Goal: Information Seeking & Learning: Learn about a topic

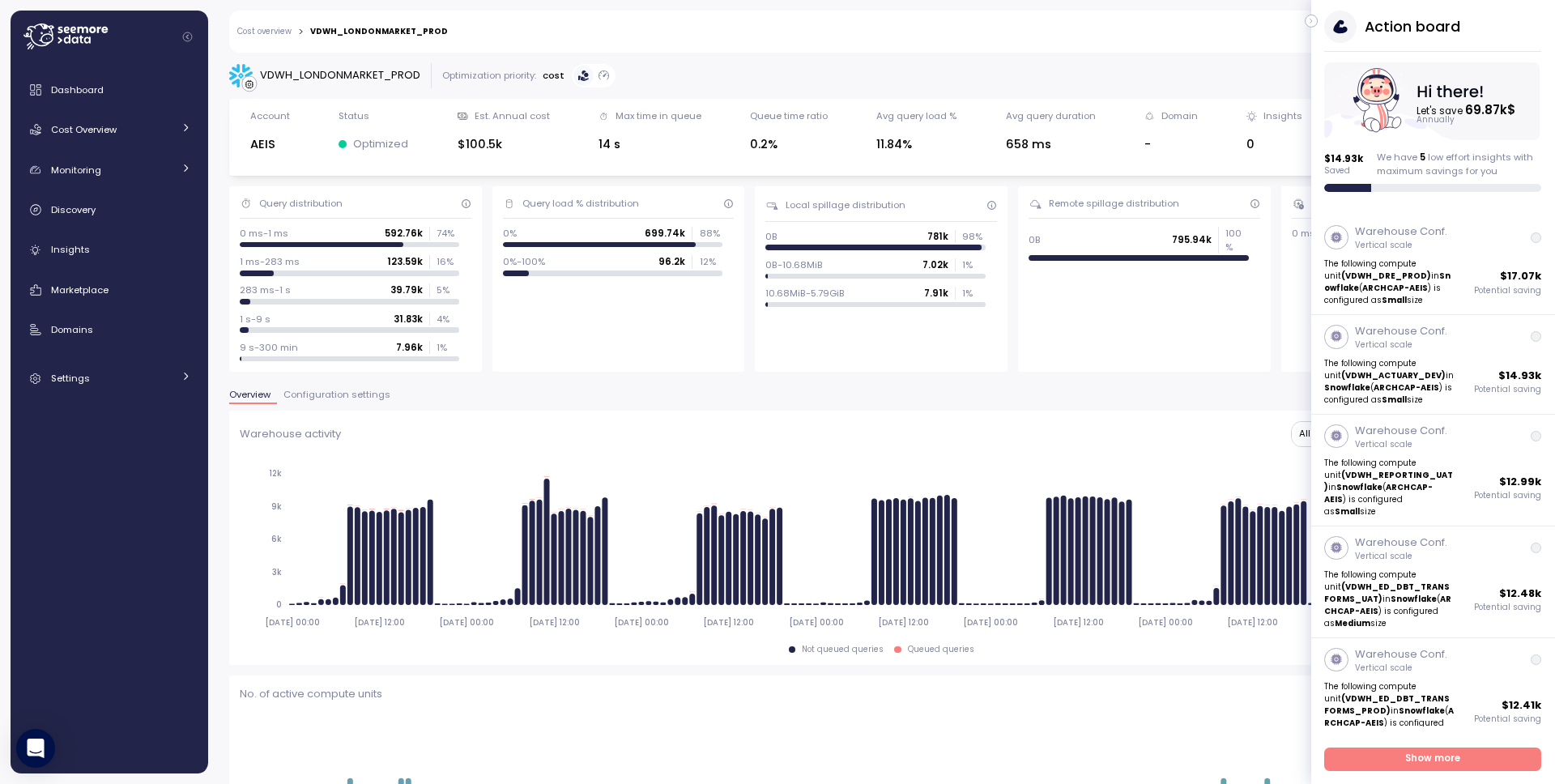
click at [400, 74] on div "VDWH_LONDONMARKET_PROD" at bounding box center [340, 75] width 160 height 16
copy div "VDWH_LONDONMARKET_PROD"
click at [285, 32] on link "Cost overview" at bounding box center [264, 31] width 55 height 8
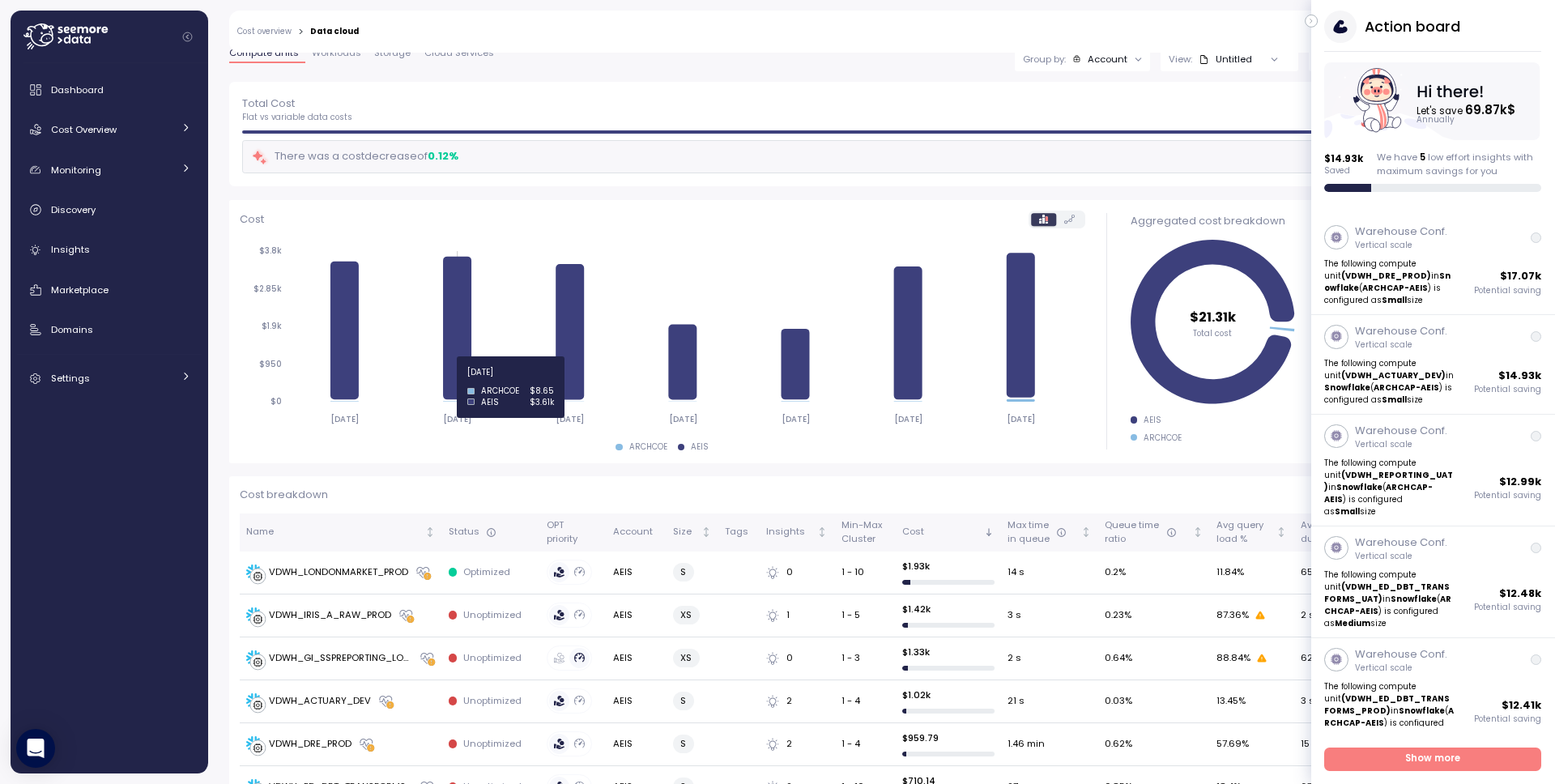
scroll to position [98, 0]
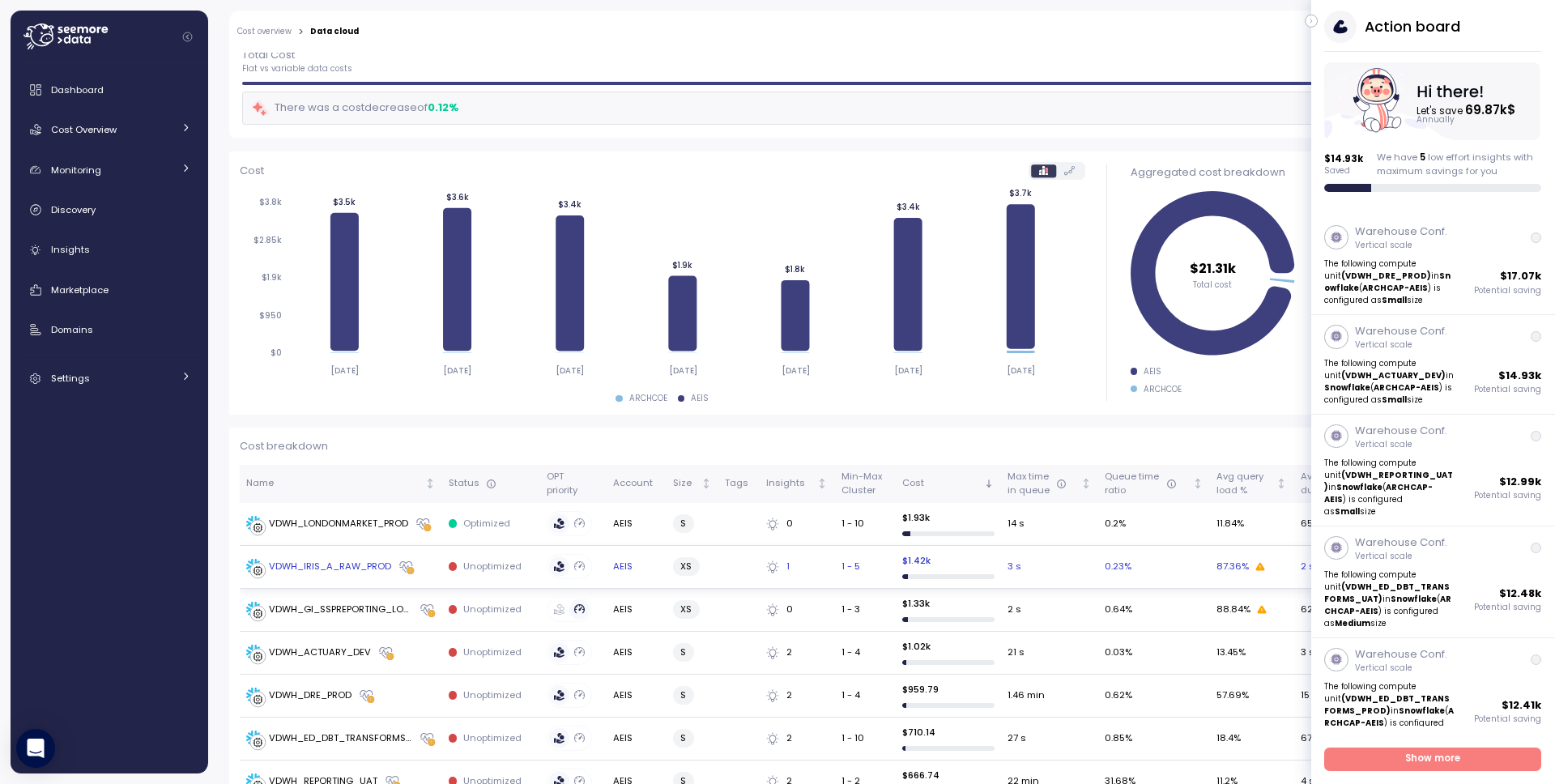
click at [366, 567] on div "VDWH_IRIS_A_RAW_PROD" at bounding box center [330, 566] width 122 height 15
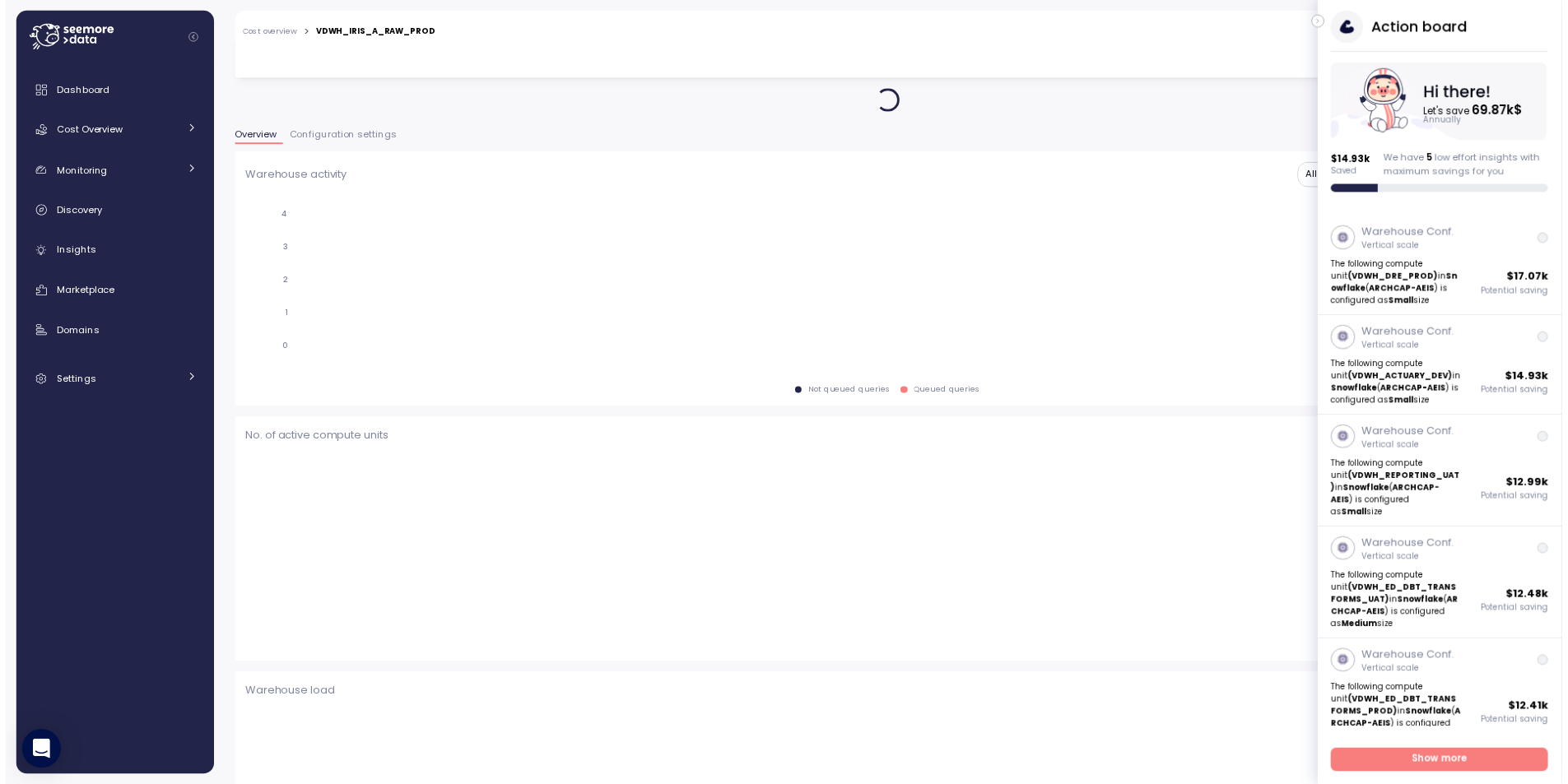
scroll to position [100, 0]
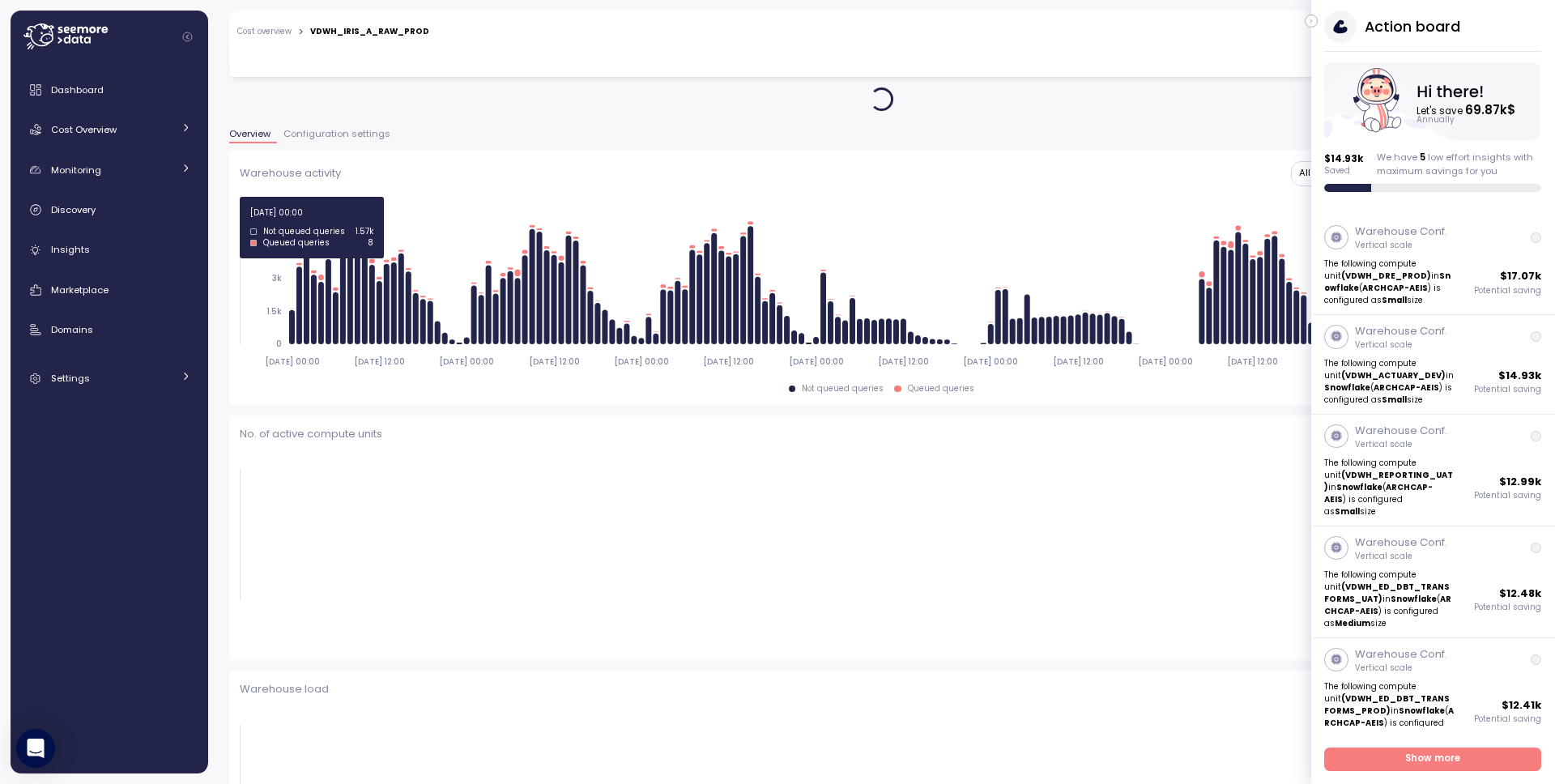
type input "*********"
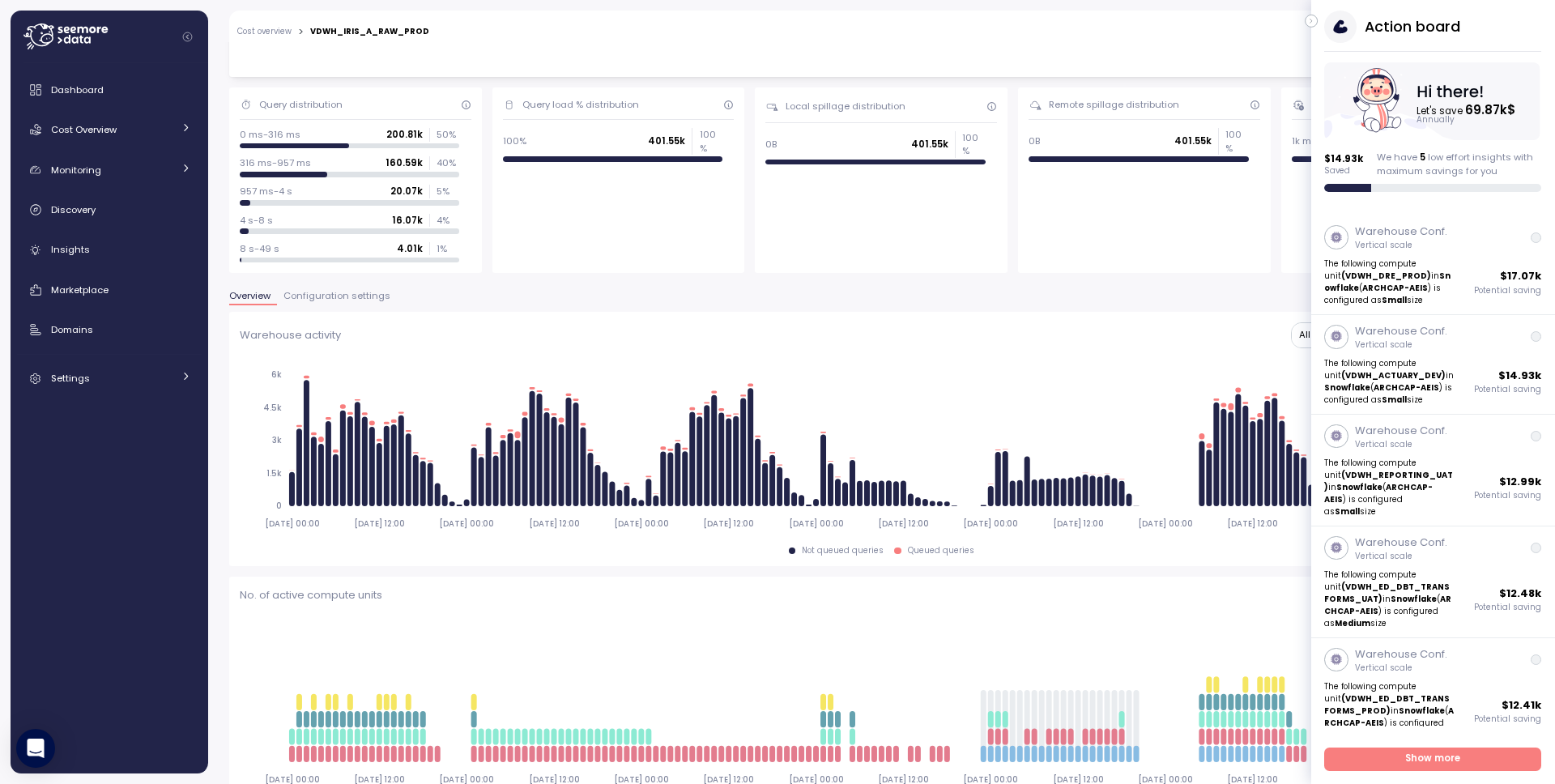
click at [1313, 20] on icon "button" at bounding box center [1312, 21] width 7 height 19
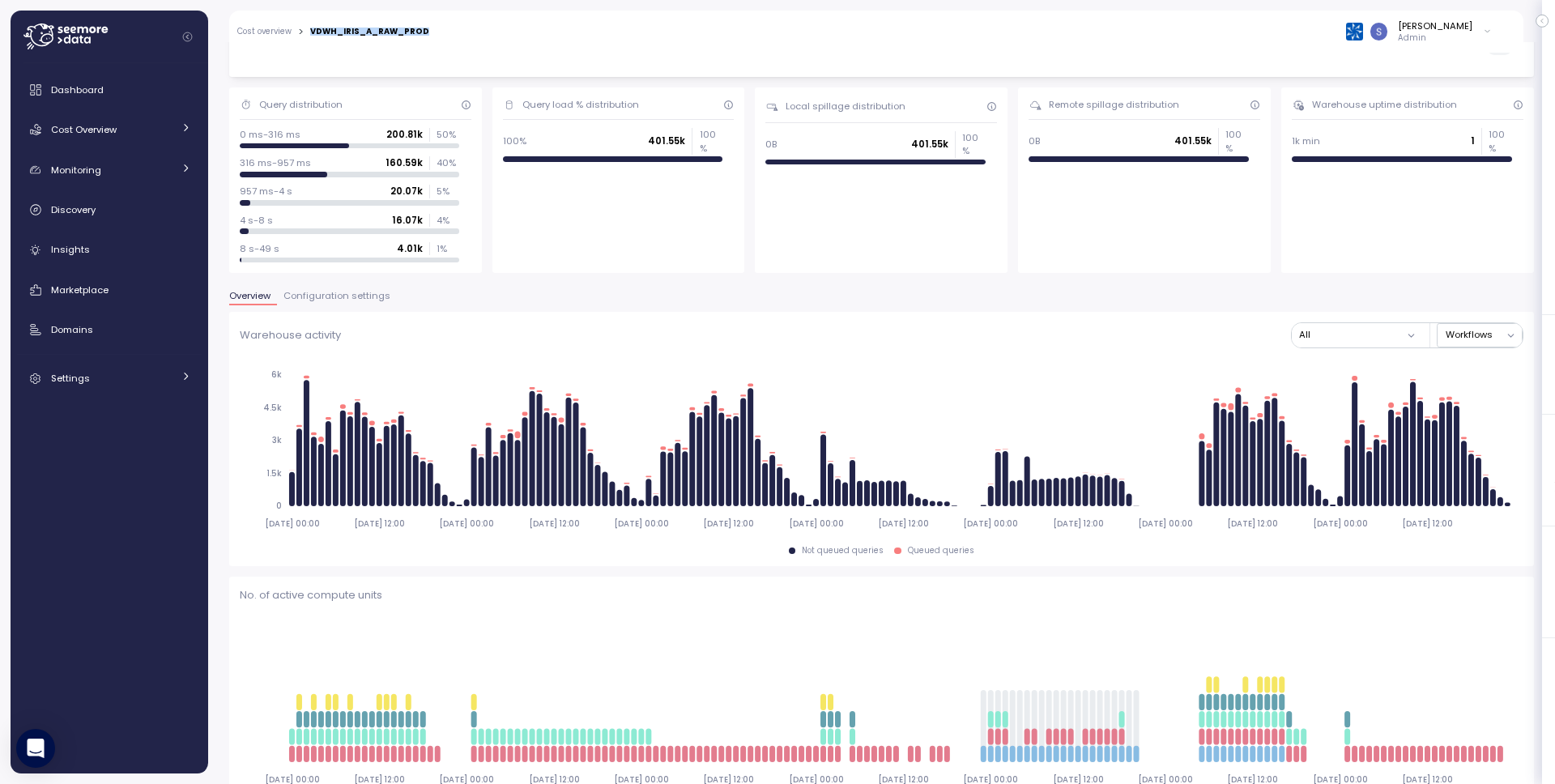
drag, startPoint x: 433, startPoint y: 29, endPoint x: 321, endPoint y: 26, distance: 112.0
click at [321, 26] on div "Cost overview > VDWH_IRIS_A_RAW_PROD Snir Siboni Admin" at bounding box center [865, 32] width 1273 height 42
copy div "VDWH_IRIS_A_RAW_PROD"
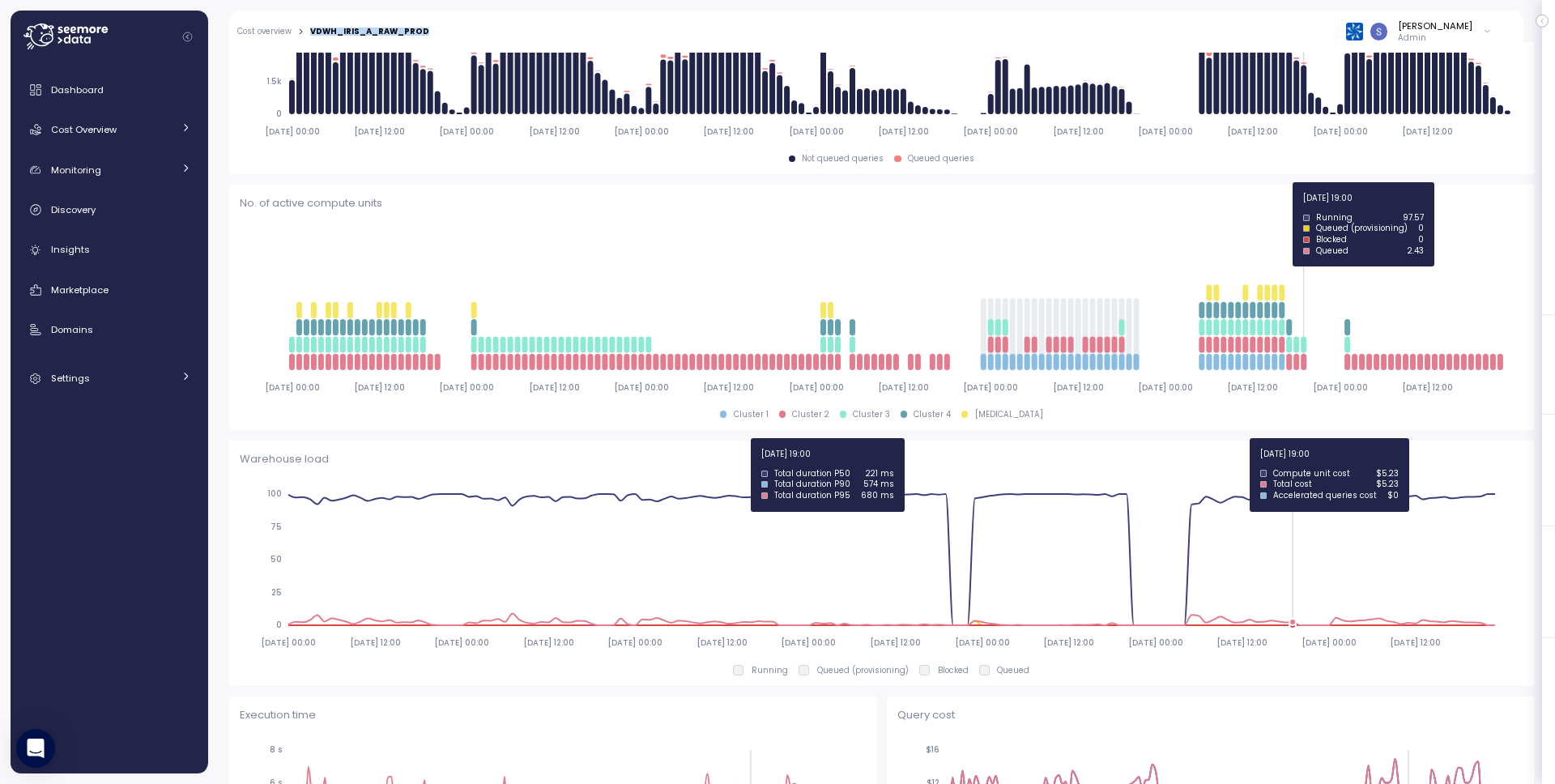
scroll to position [0, 0]
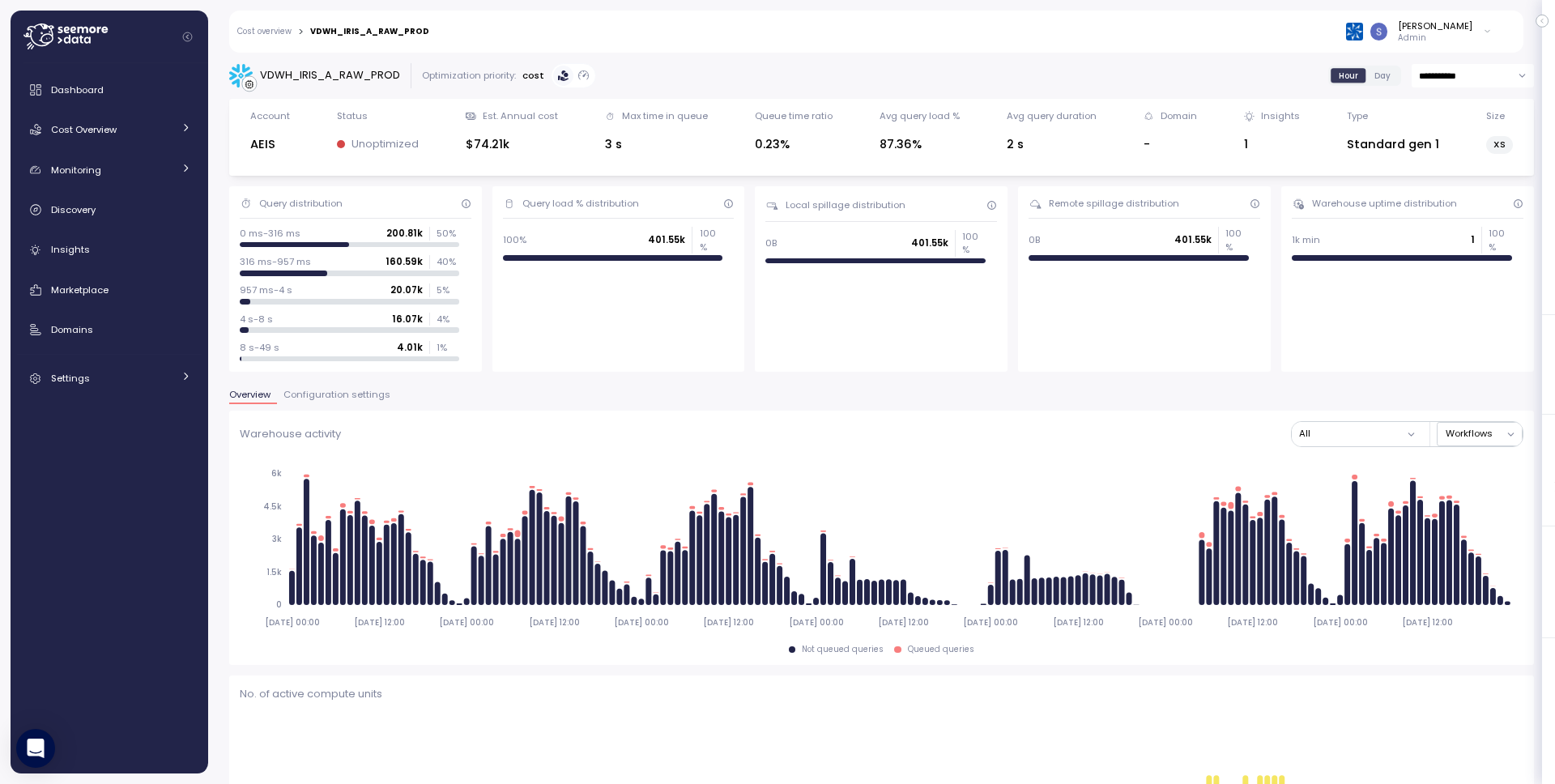
drag, startPoint x: 502, startPoint y: 85, endPoint x: 529, endPoint y: 73, distance: 29.5
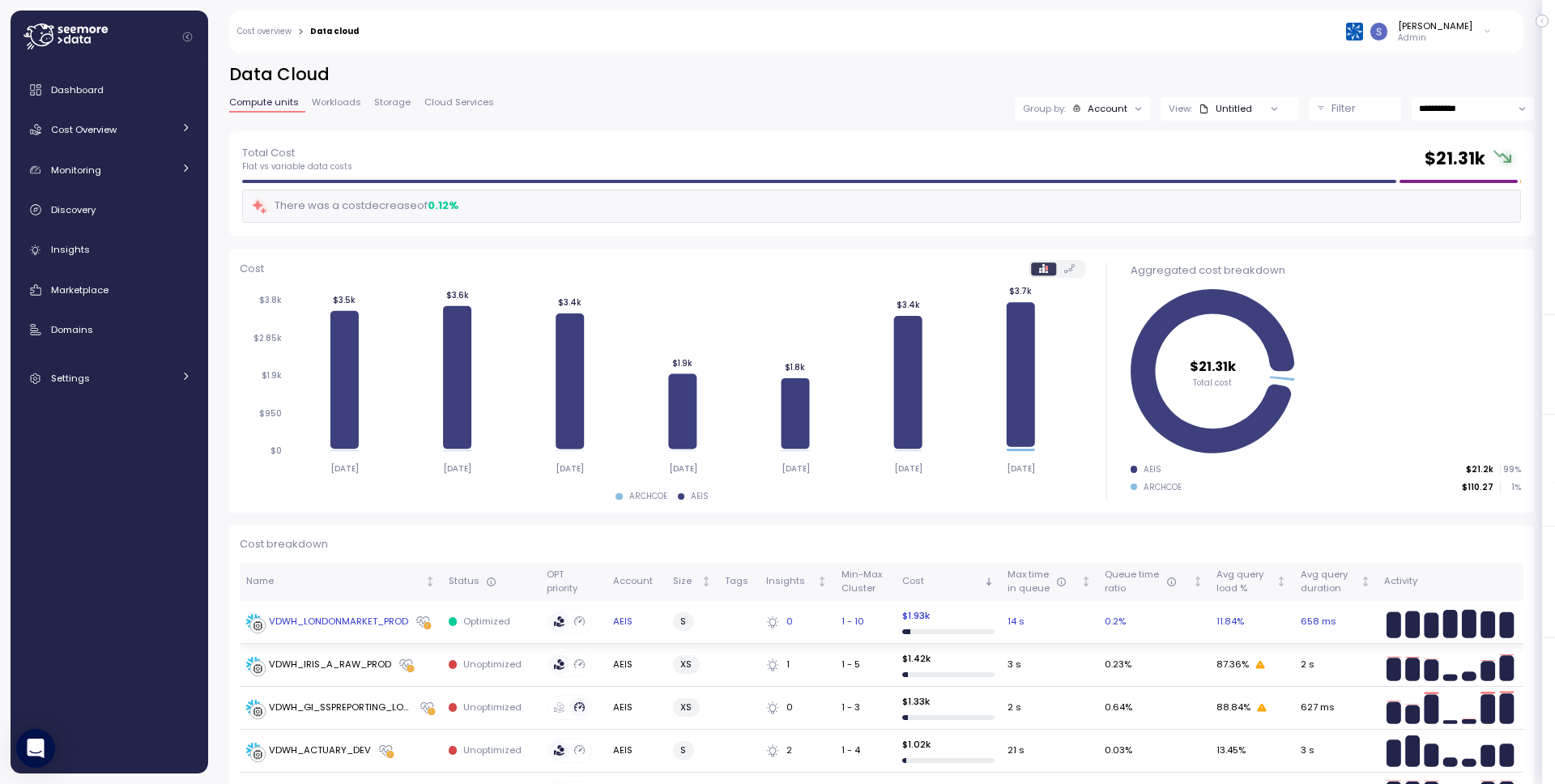
click at [359, 620] on div "VDWH_LONDONMARKET_PROD" at bounding box center [338, 622] width 139 height 15
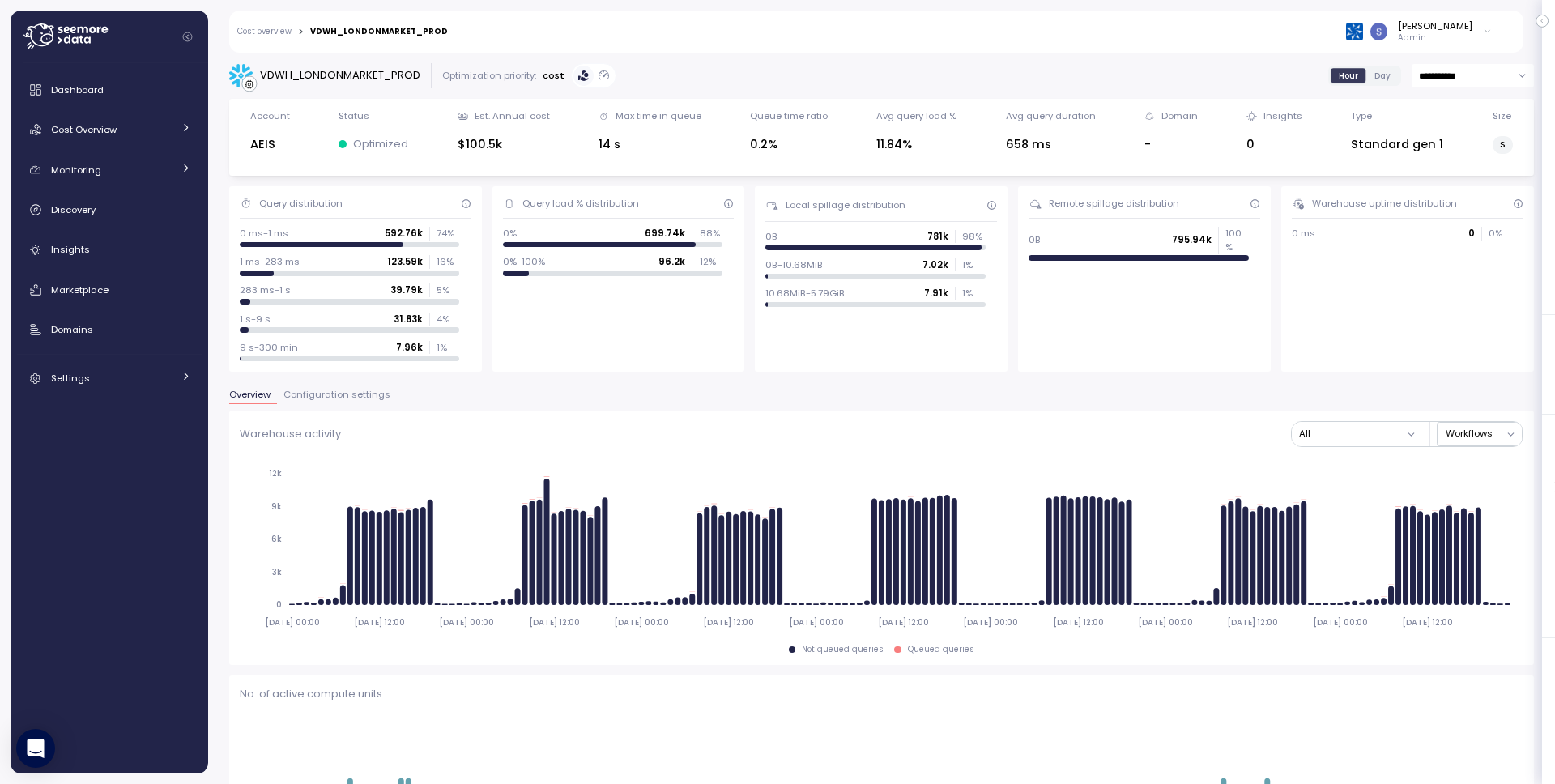
click at [356, 76] on div "VDWH_LONDONMARKET_PROD" at bounding box center [340, 75] width 160 height 16
copy div "VDWH_LONDONMARKET_PROD"
click at [1166, 66] on div "**********" at bounding box center [881, 76] width 1305 height 26
click at [314, 74] on div "VDWH_LONDONMARKET_PROD" at bounding box center [340, 75] width 160 height 16
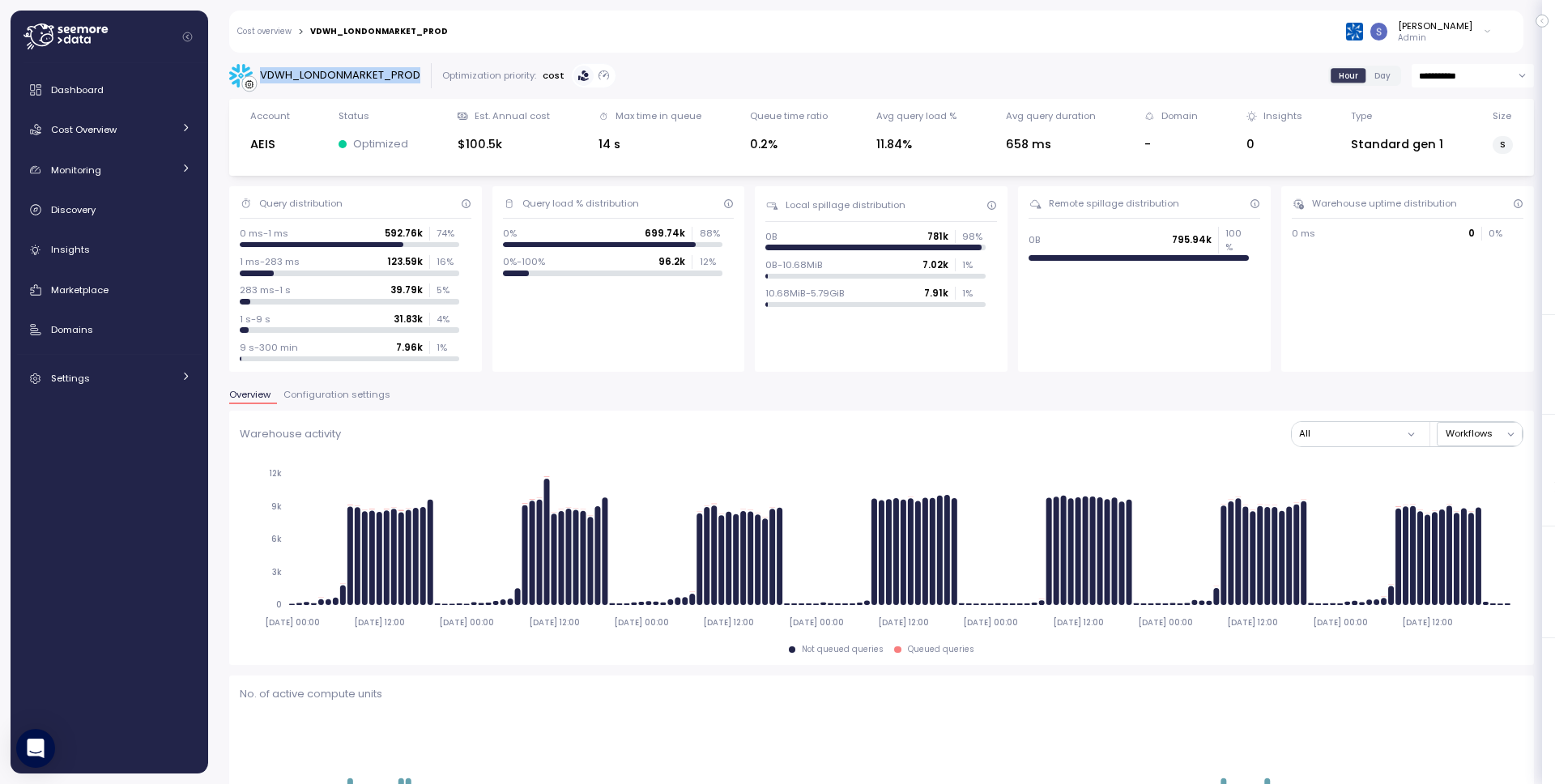
click at [314, 74] on div "VDWH_LONDONMARKET_PROD" at bounding box center [340, 75] width 160 height 16
copy div "VDWH_LONDONMARKET_PROD"
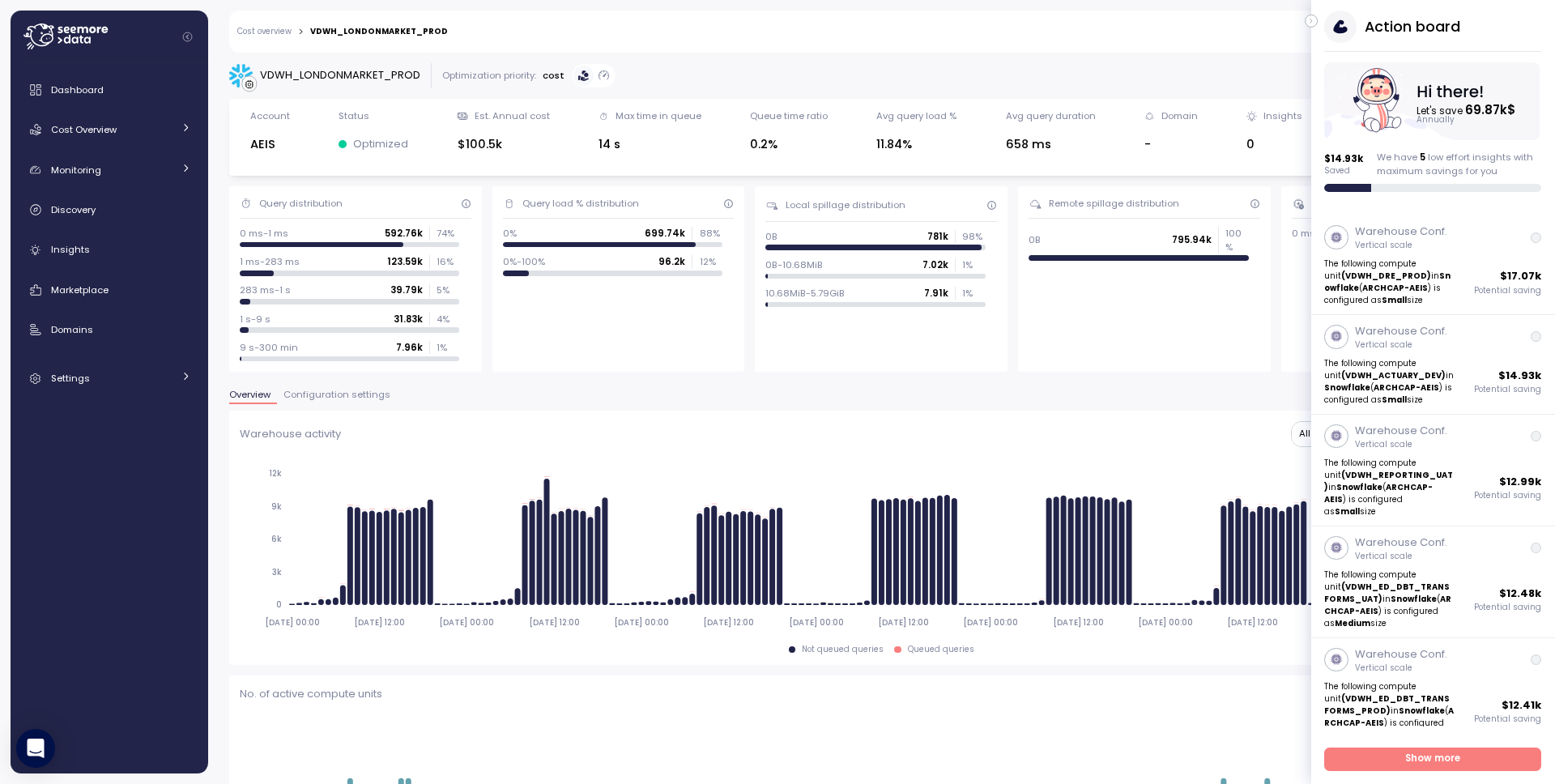
click at [972, 67] on div "**********" at bounding box center [881, 76] width 1305 height 26
click at [949, 109] on div "Avg query load %" at bounding box center [916, 115] width 80 height 13
click at [281, 29] on link "Cost overview" at bounding box center [264, 31] width 55 height 8
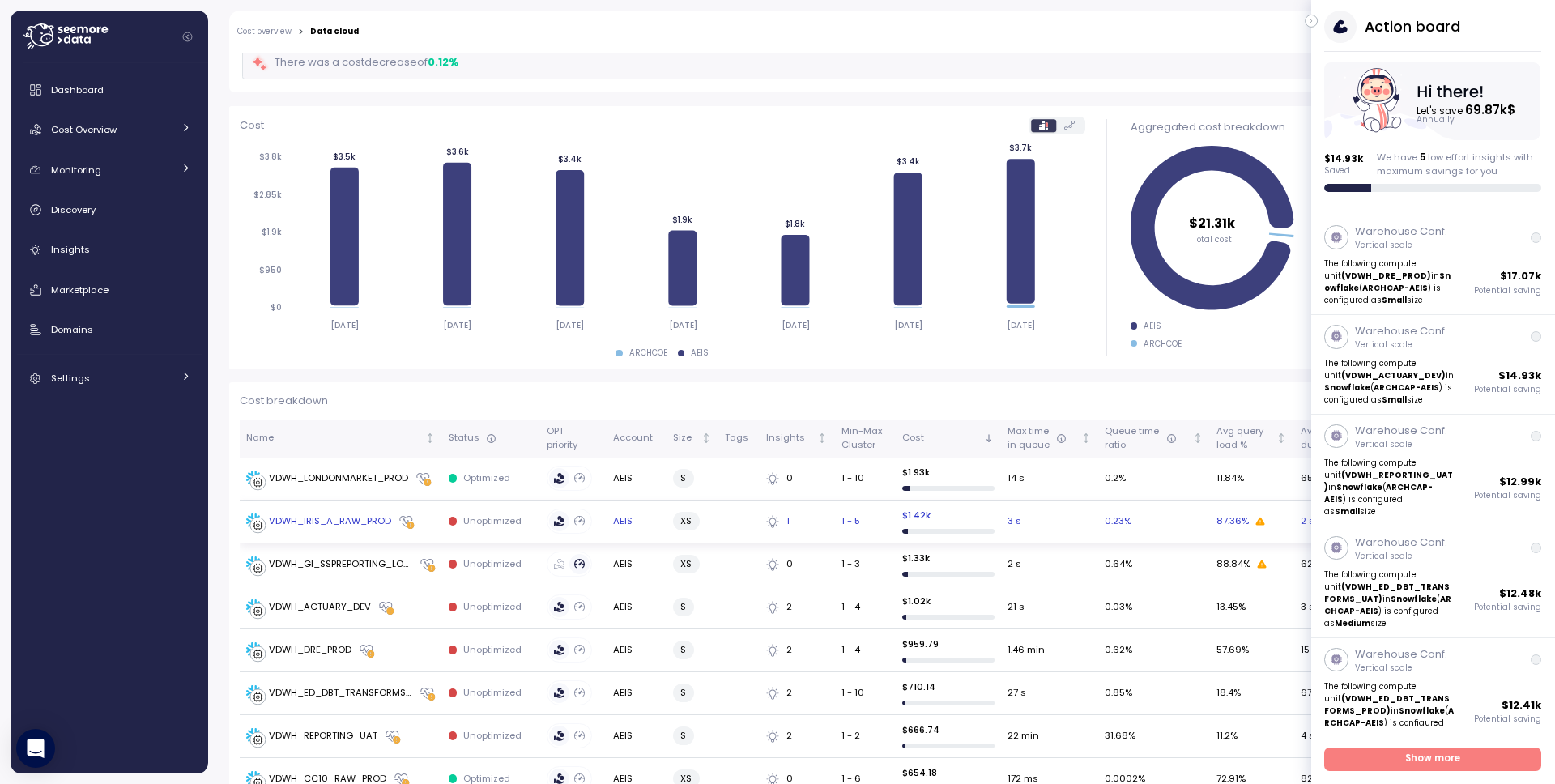
scroll to position [212, 0]
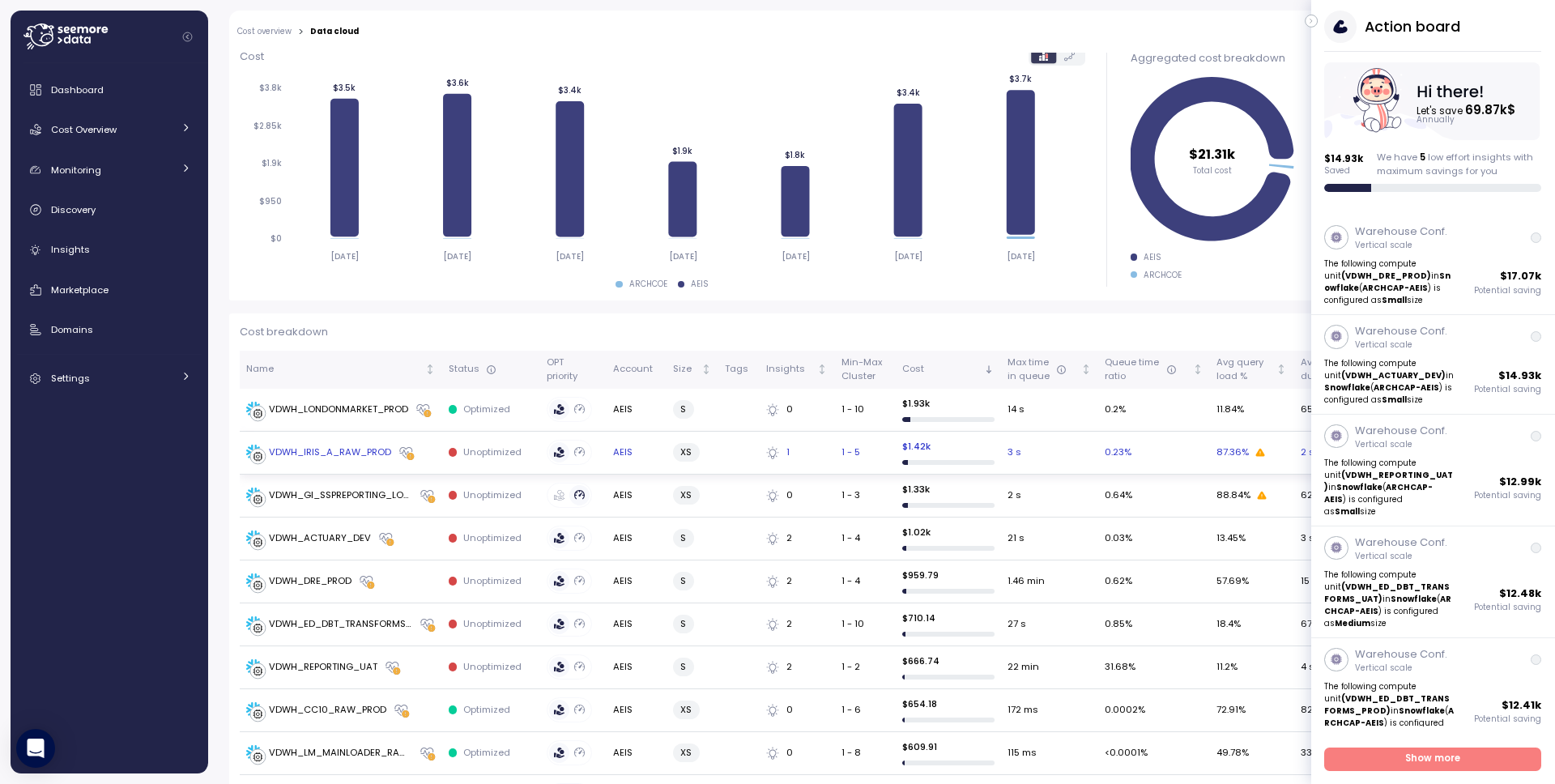
click at [315, 446] on div "VDWH_IRIS_A_RAW_PROD" at bounding box center [330, 453] width 122 height 15
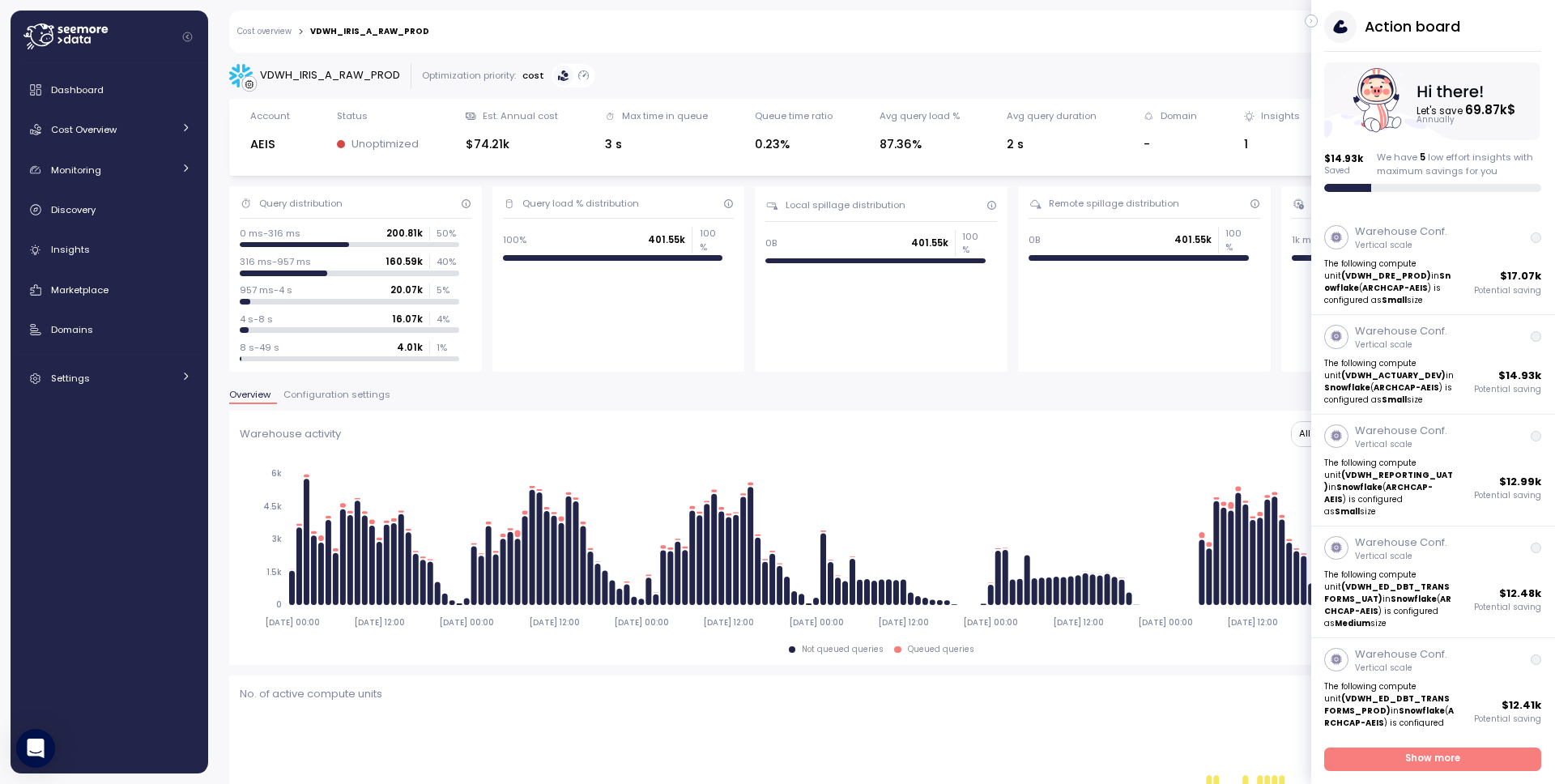
click at [1313, 18] on icon "button" at bounding box center [1312, 21] width 7 height 19
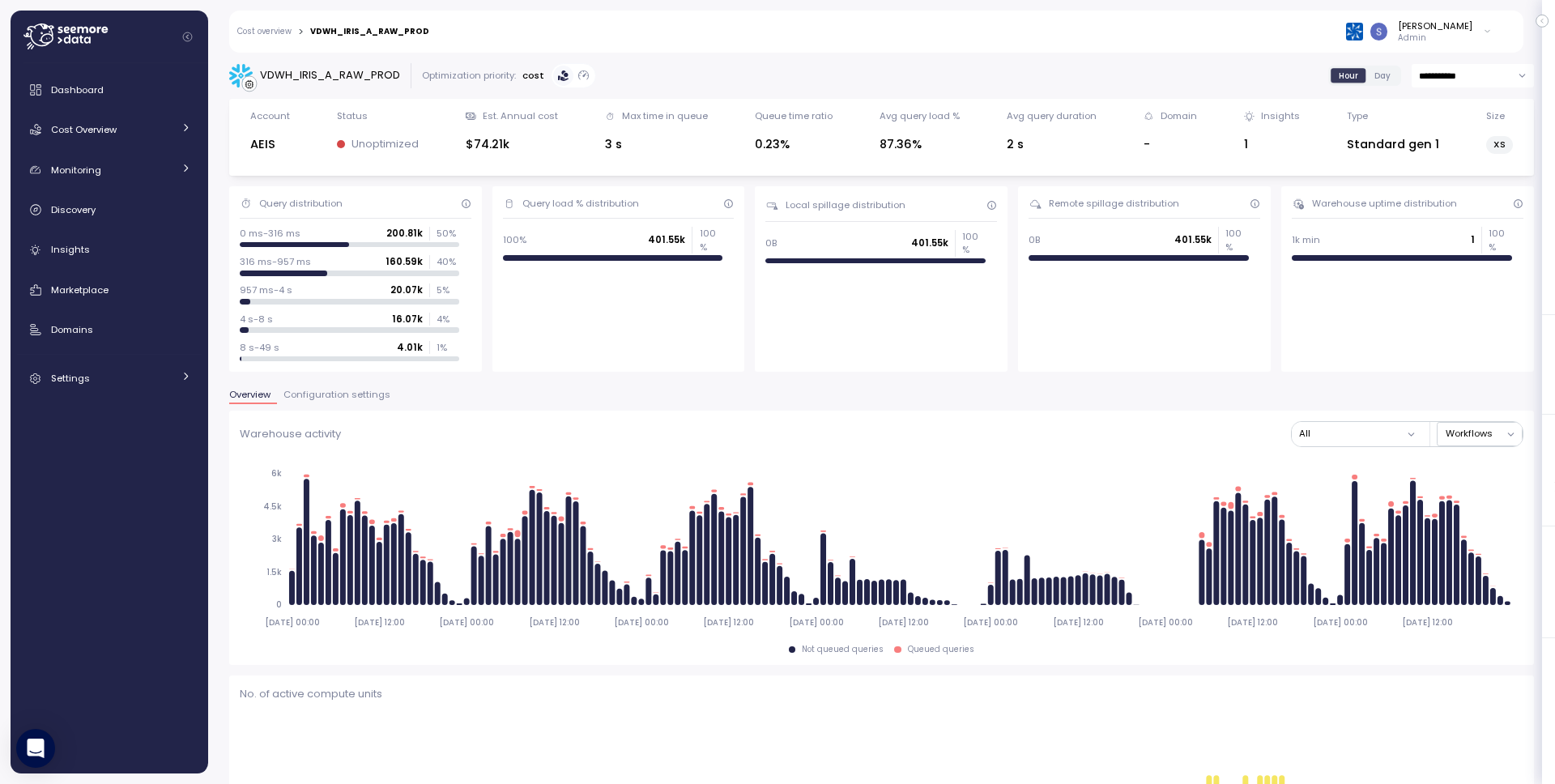
click at [344, 75] on div "VDWH_IRIS_A_RAW_PROD" at bounding box center [330, 75] width 140 height 16
copy div "VDWH_IRIS_A_RAW_PROD"
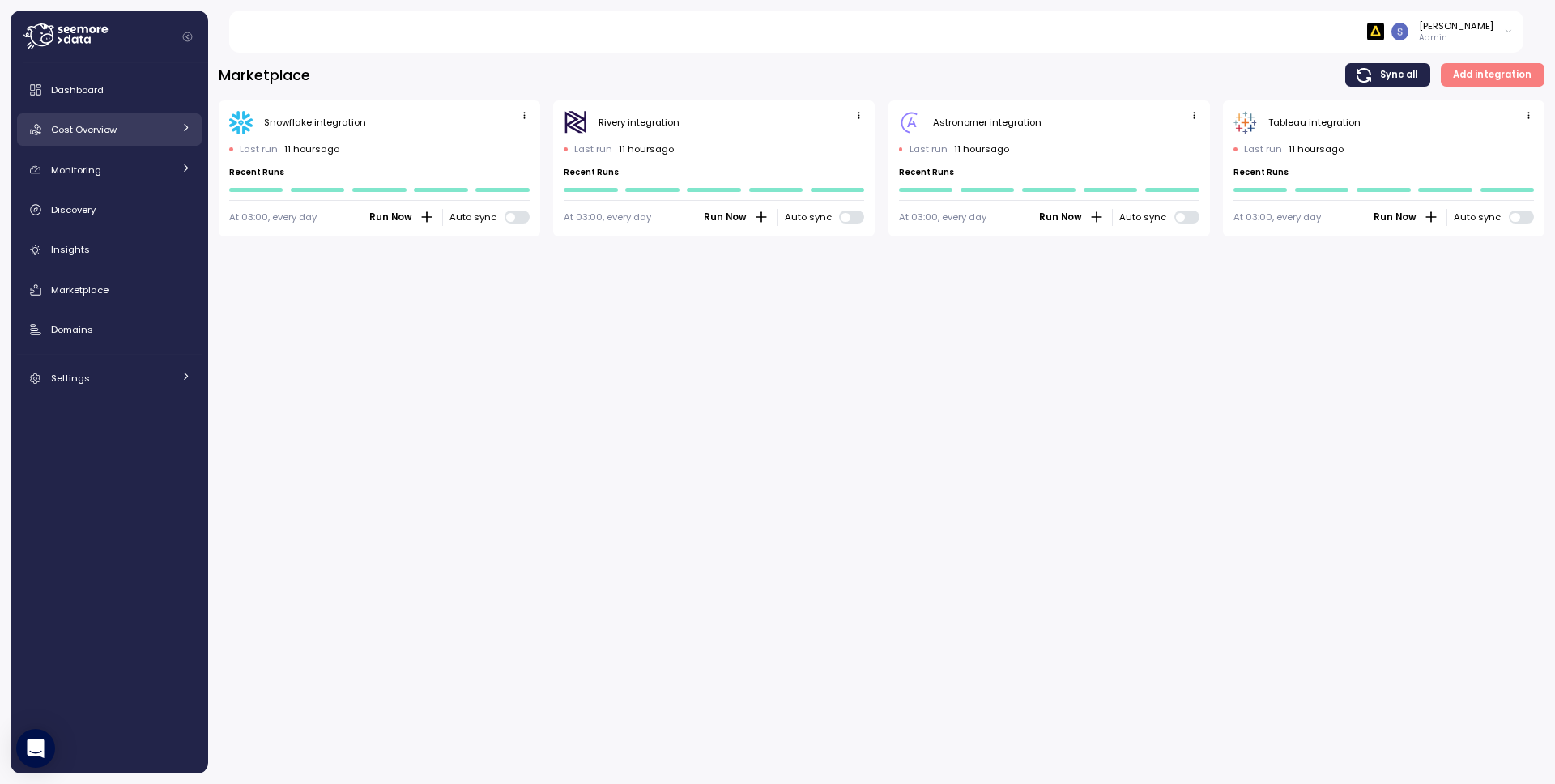
click at [106, 139] on link "Cost Overview" at bounding box center [109, 129] width 185 height 33
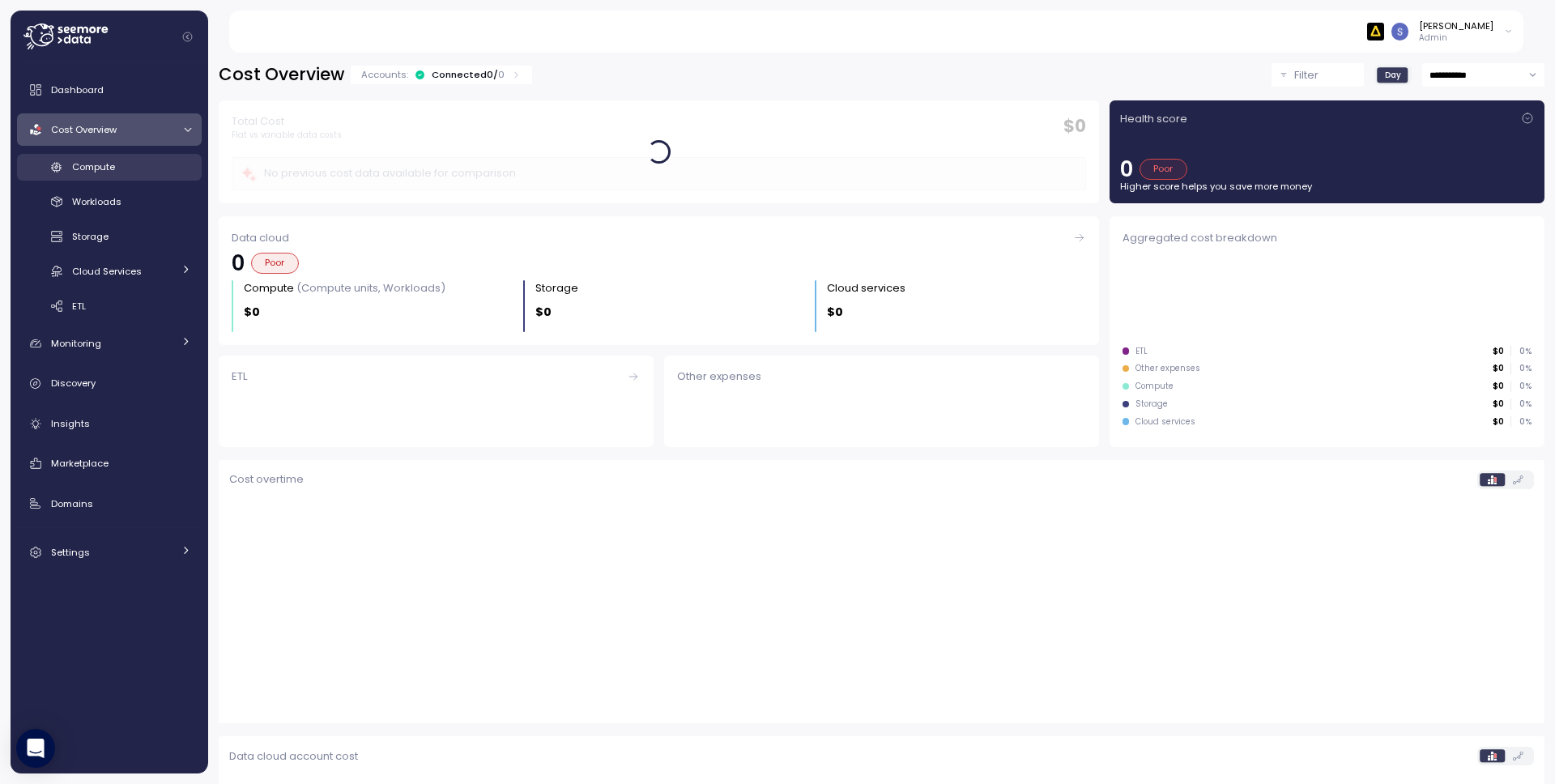
click at [101, 166] on span "Compute" at bounding box center [93, 166] width 43 height 13
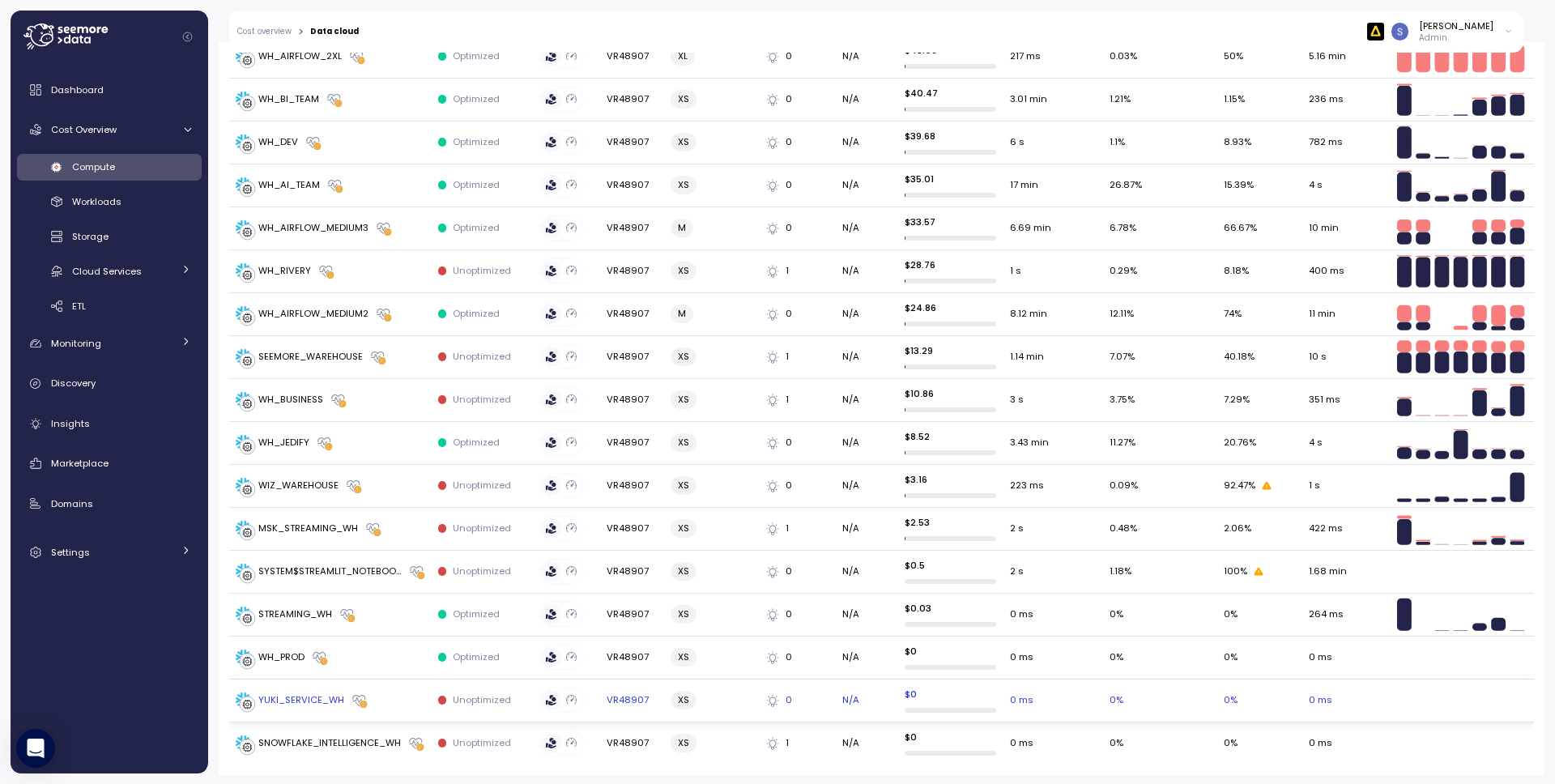
scroll to position [1039, 0]
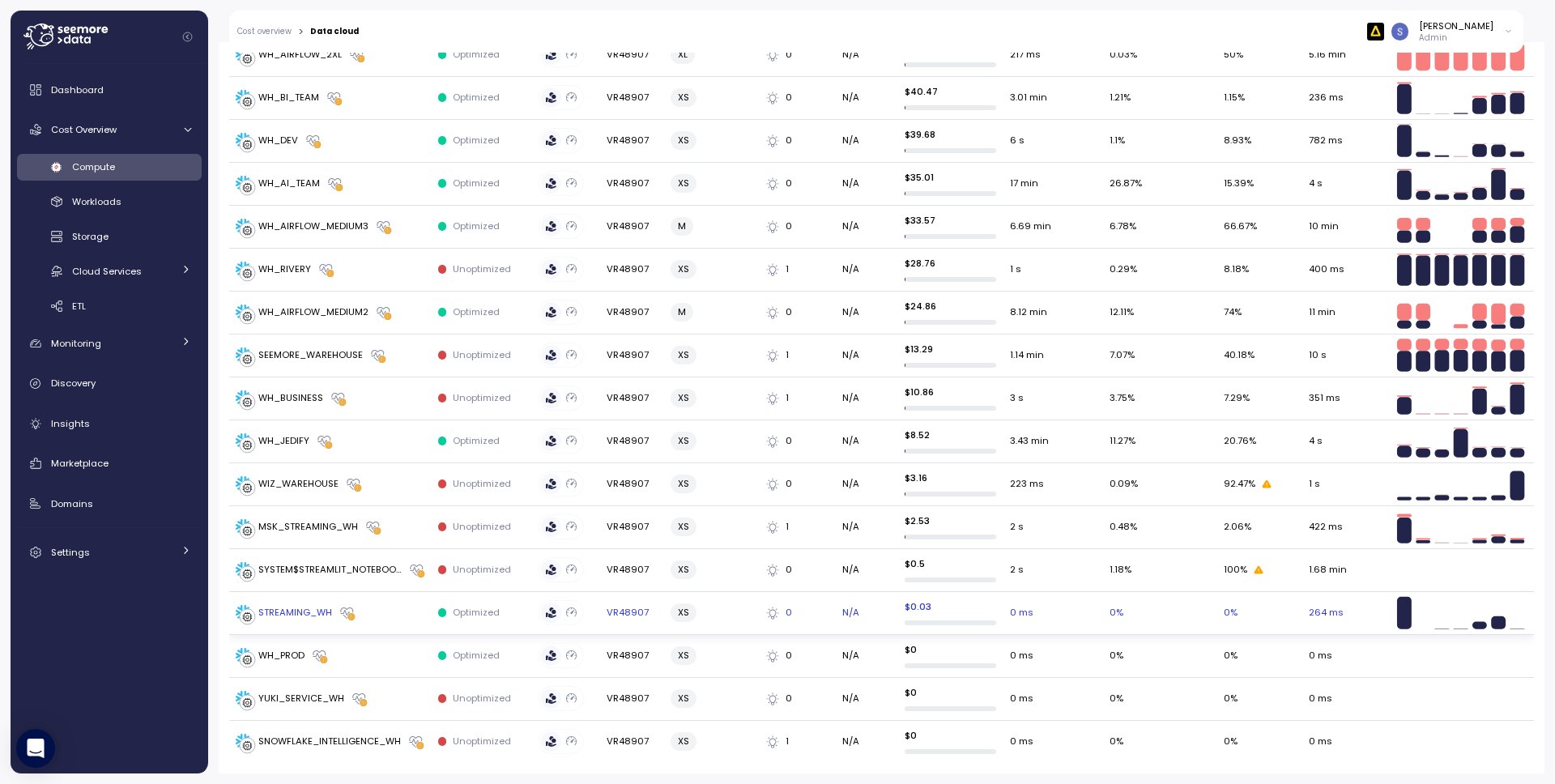
click at [278, 613] on div "STREAMING_WH" at bounding box center [295, 613] width 74 height 15
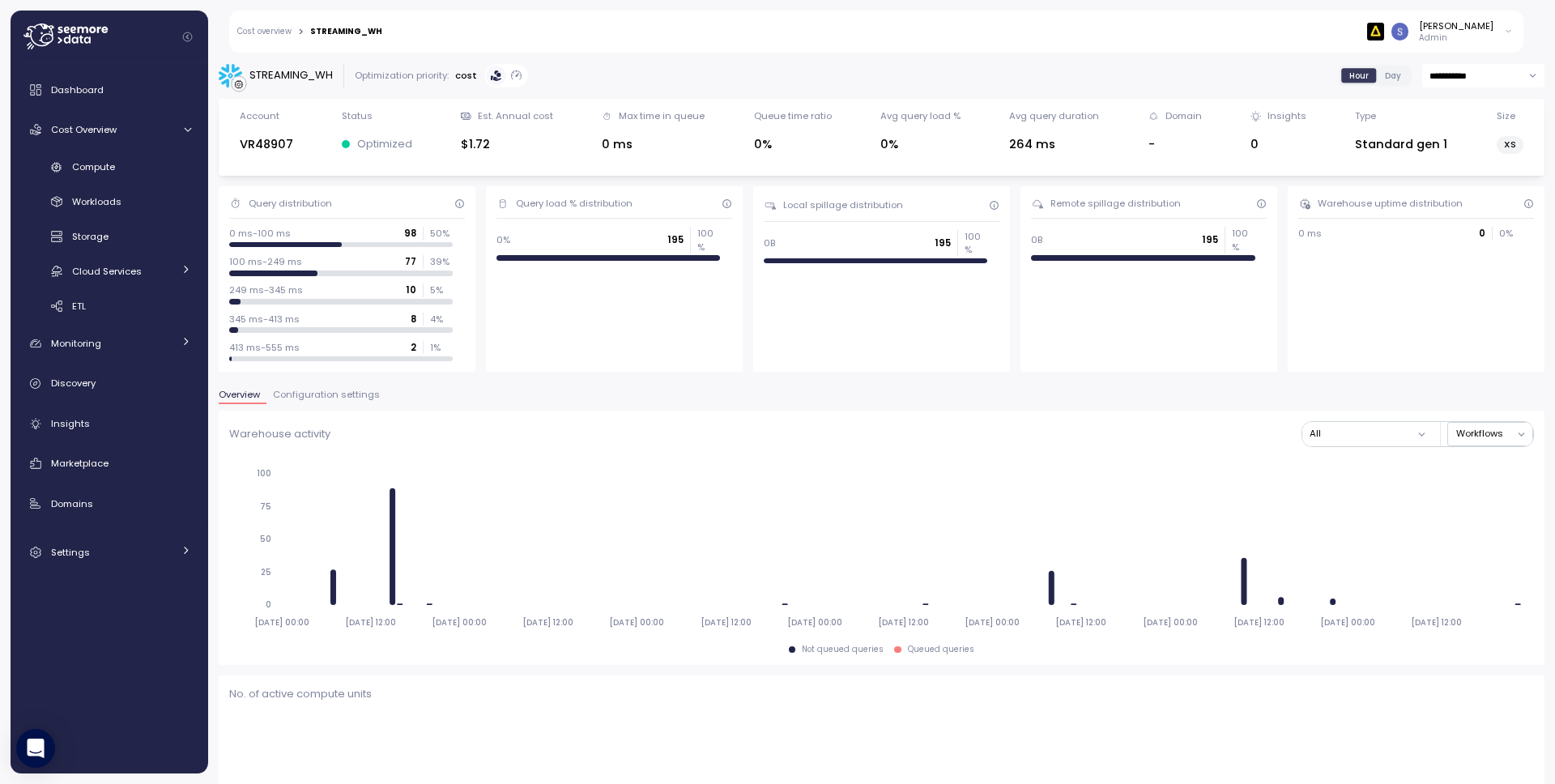
click at [1385, 79] on span "Day" at bounding box center [1393, 76] width 16 height 12
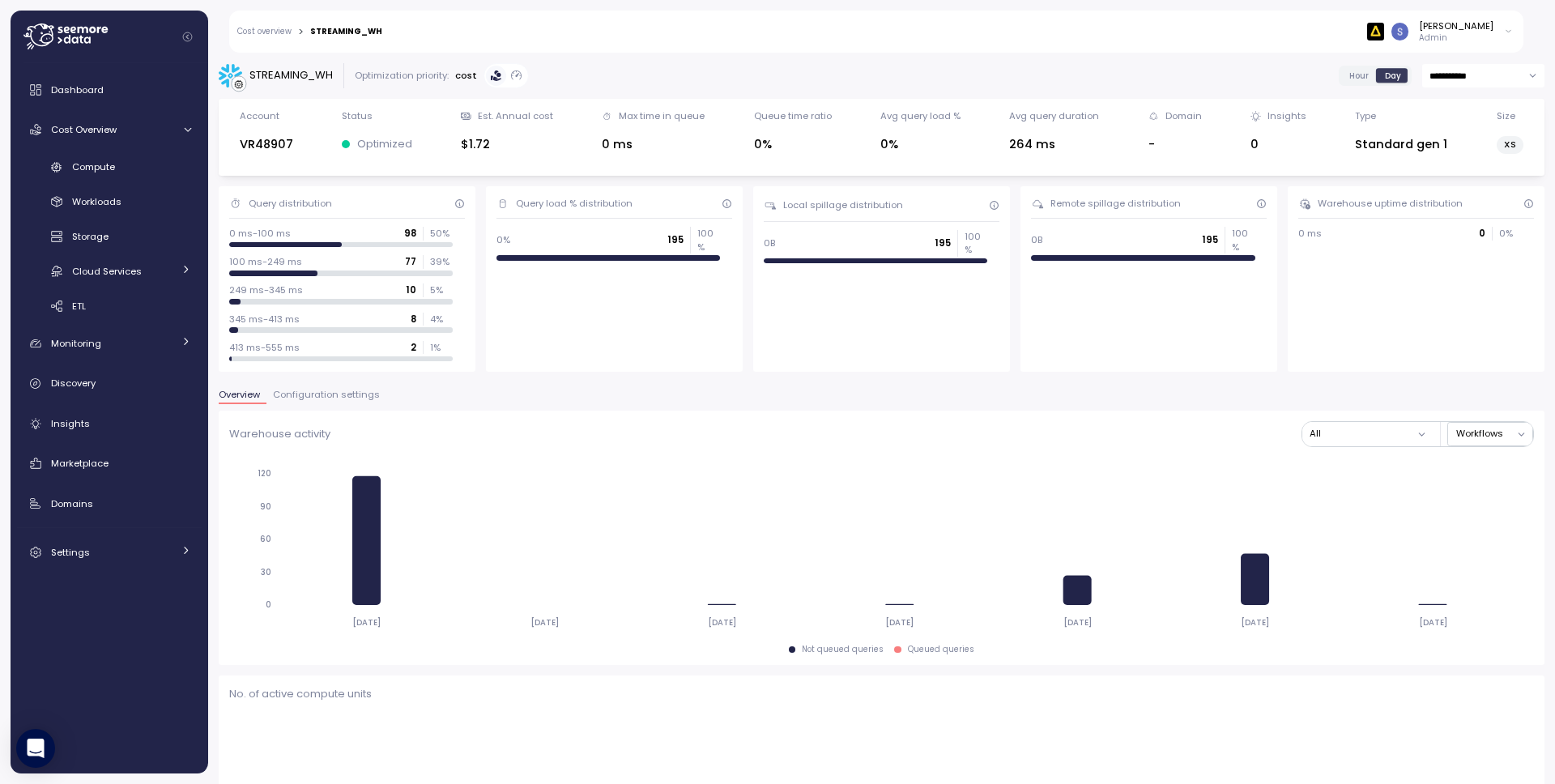
click at [1352, 81] on span "Hour" at bounding box center [1359, 76] width 19 height 12
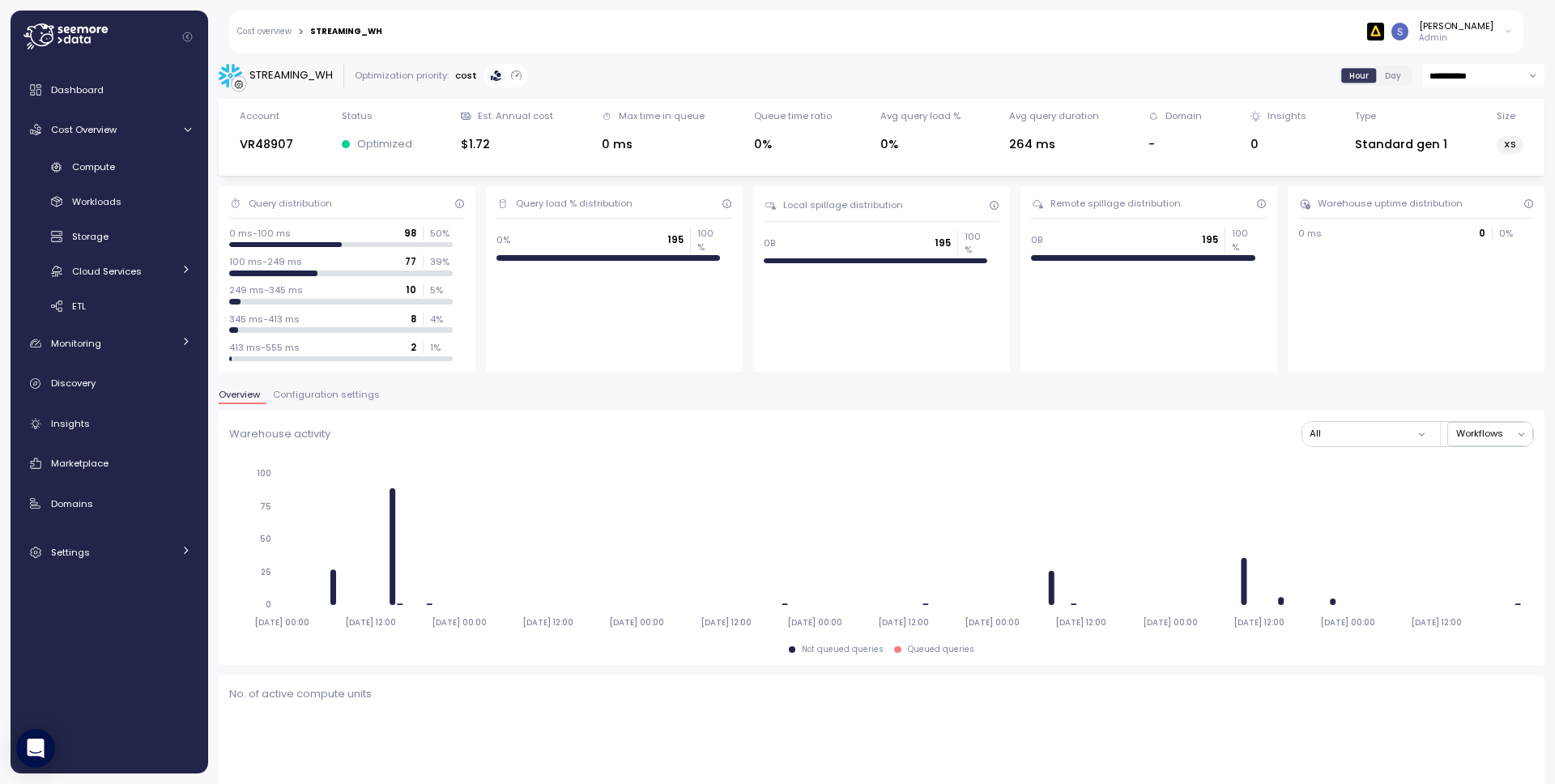
click at [312, 76] on div "STREAMING_WH" at bounding box center [291, 75] width 84 height 16
copy div "STREAMING_WH"
